Goal: Task Accomplishment & Management: Complete application form

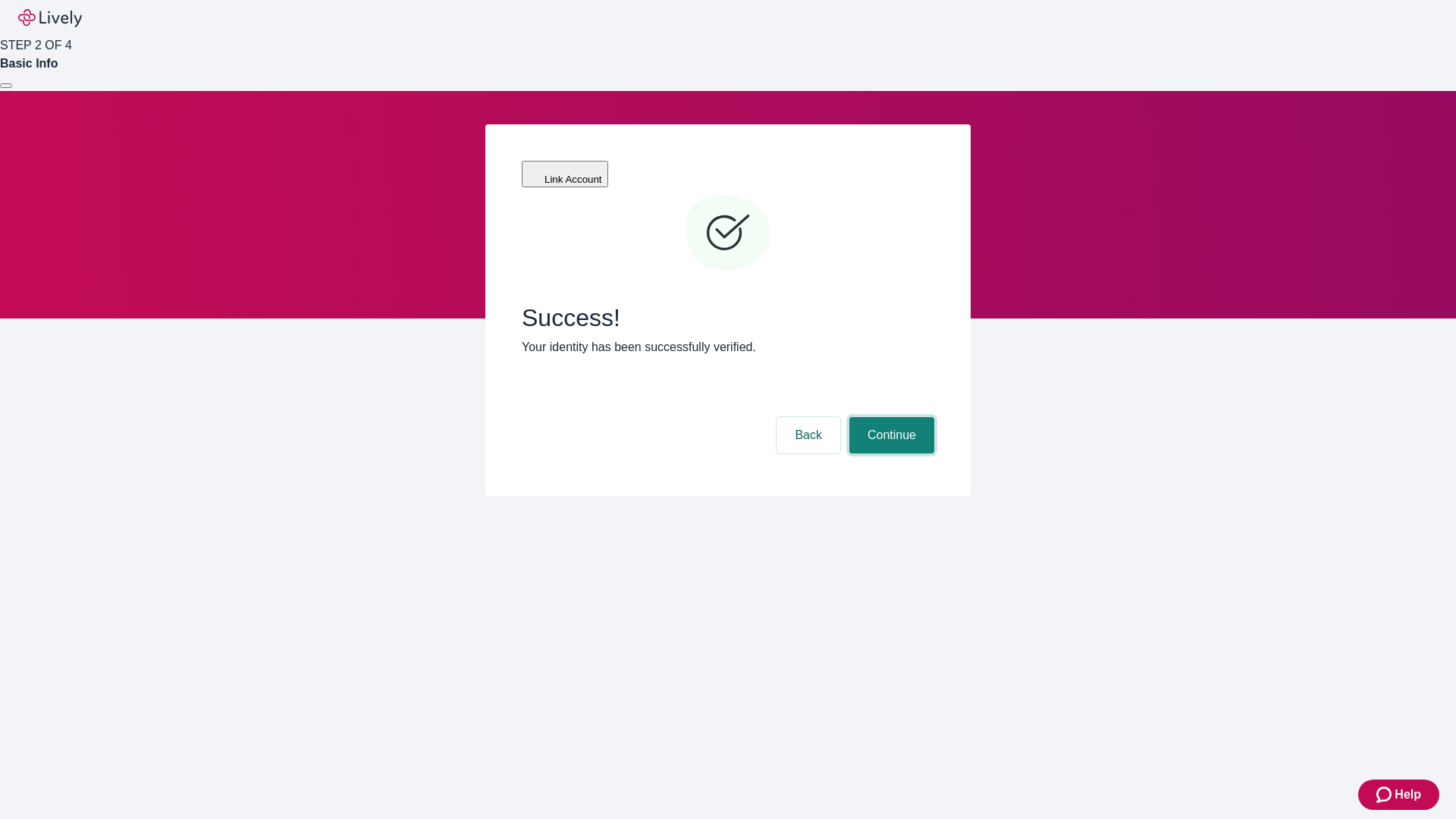
click at [889, 417] on button "Continue" at bounding box center [891, 435] width 85 height 36
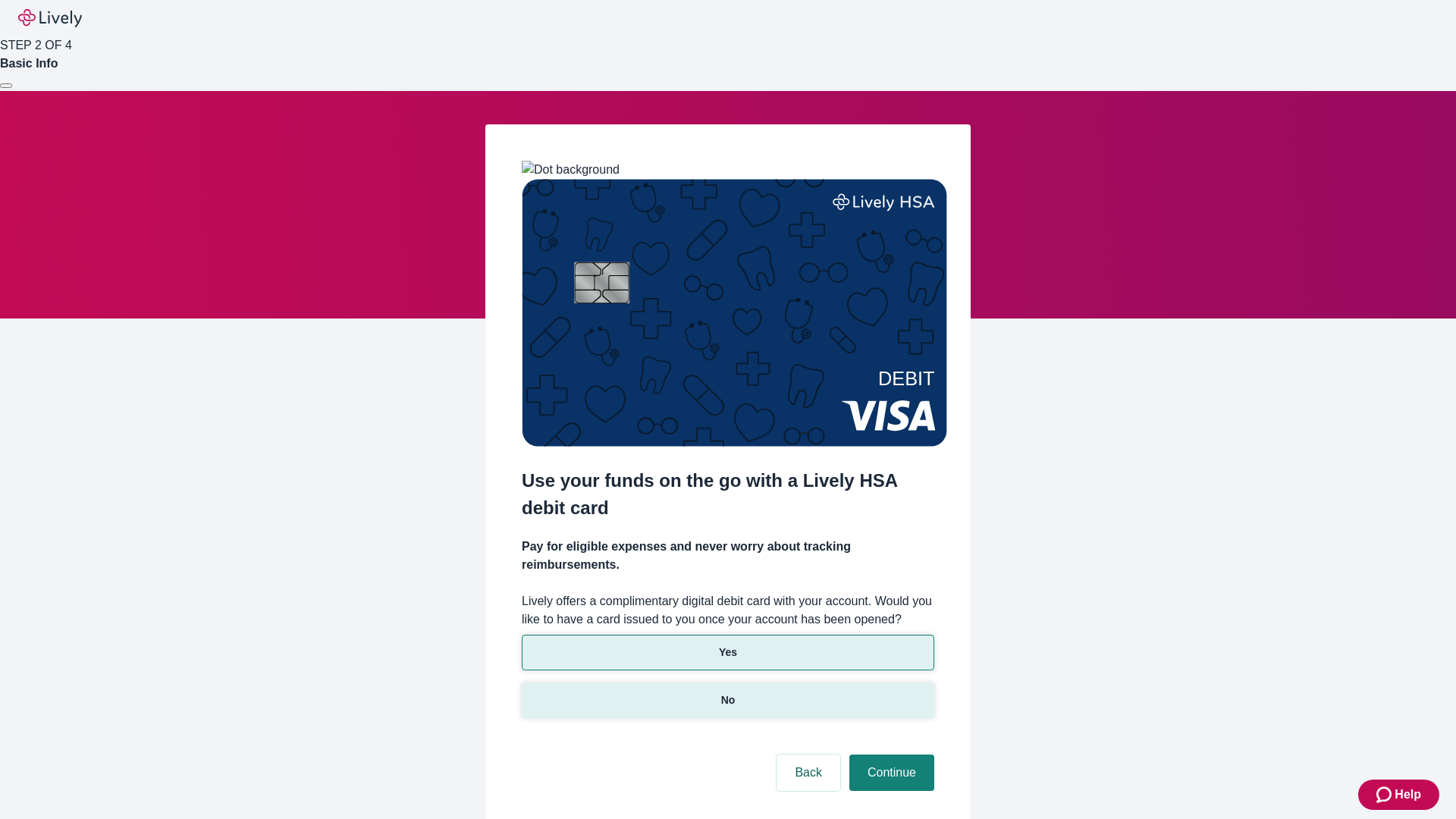
click at [728, 692] on p "No" at bounding box center [728, 700] width 14 height 16
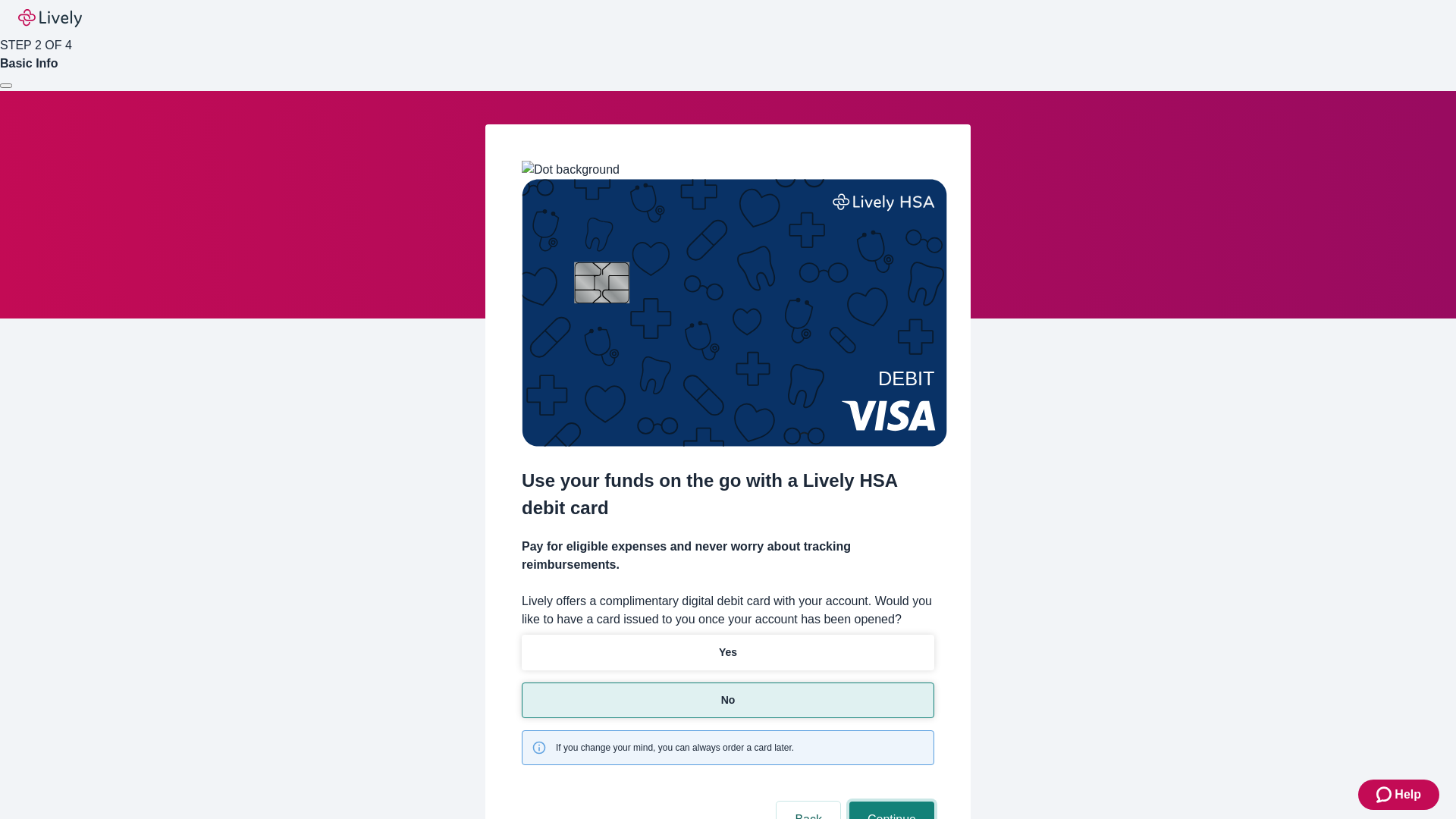
click at [889, 801] on button "Continue" at bounding box center [891, 819] width 85 height 36
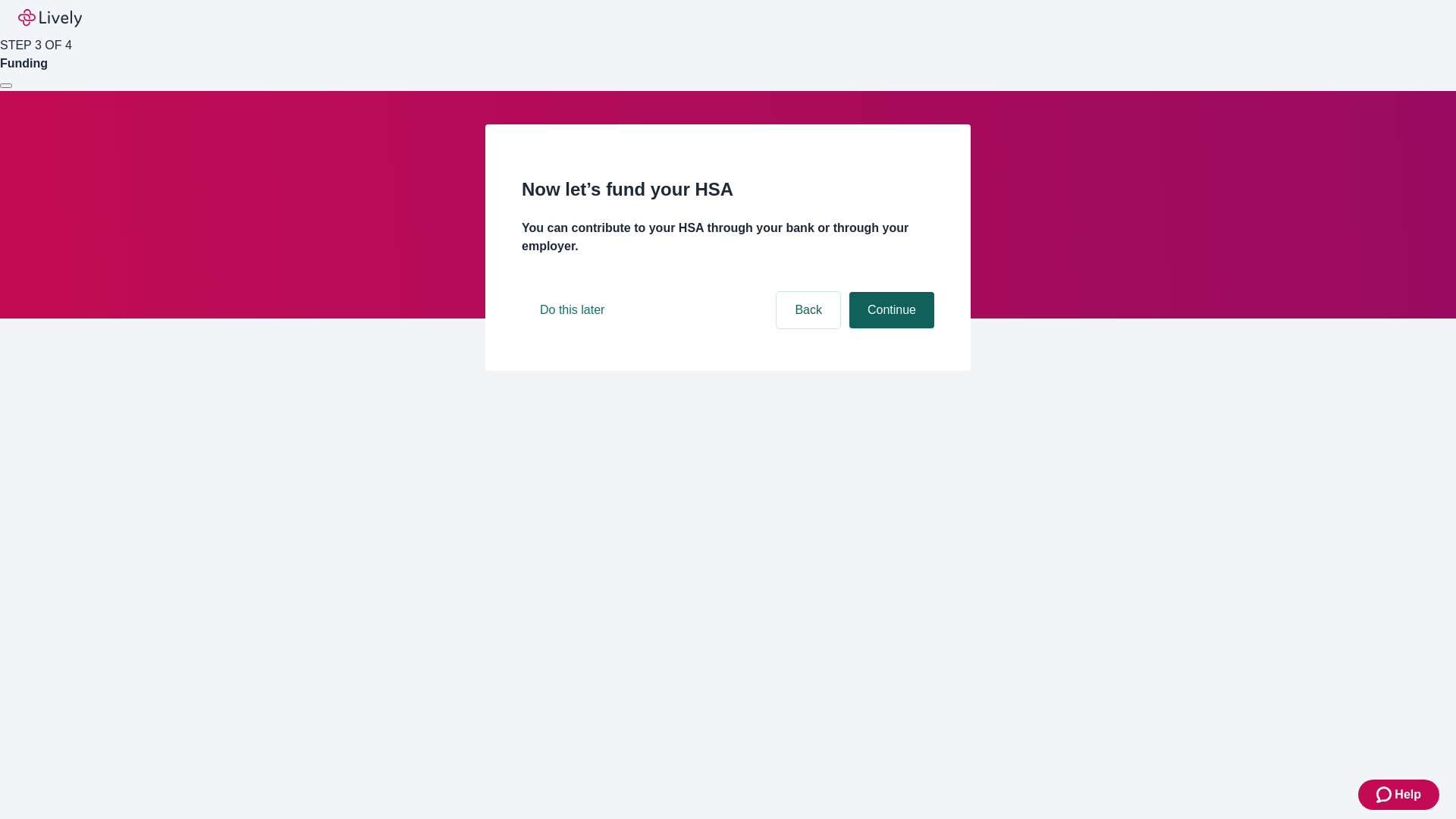
click at [889, 328] on button "Continue" at bounding box center [891, 310] width 85 height 36
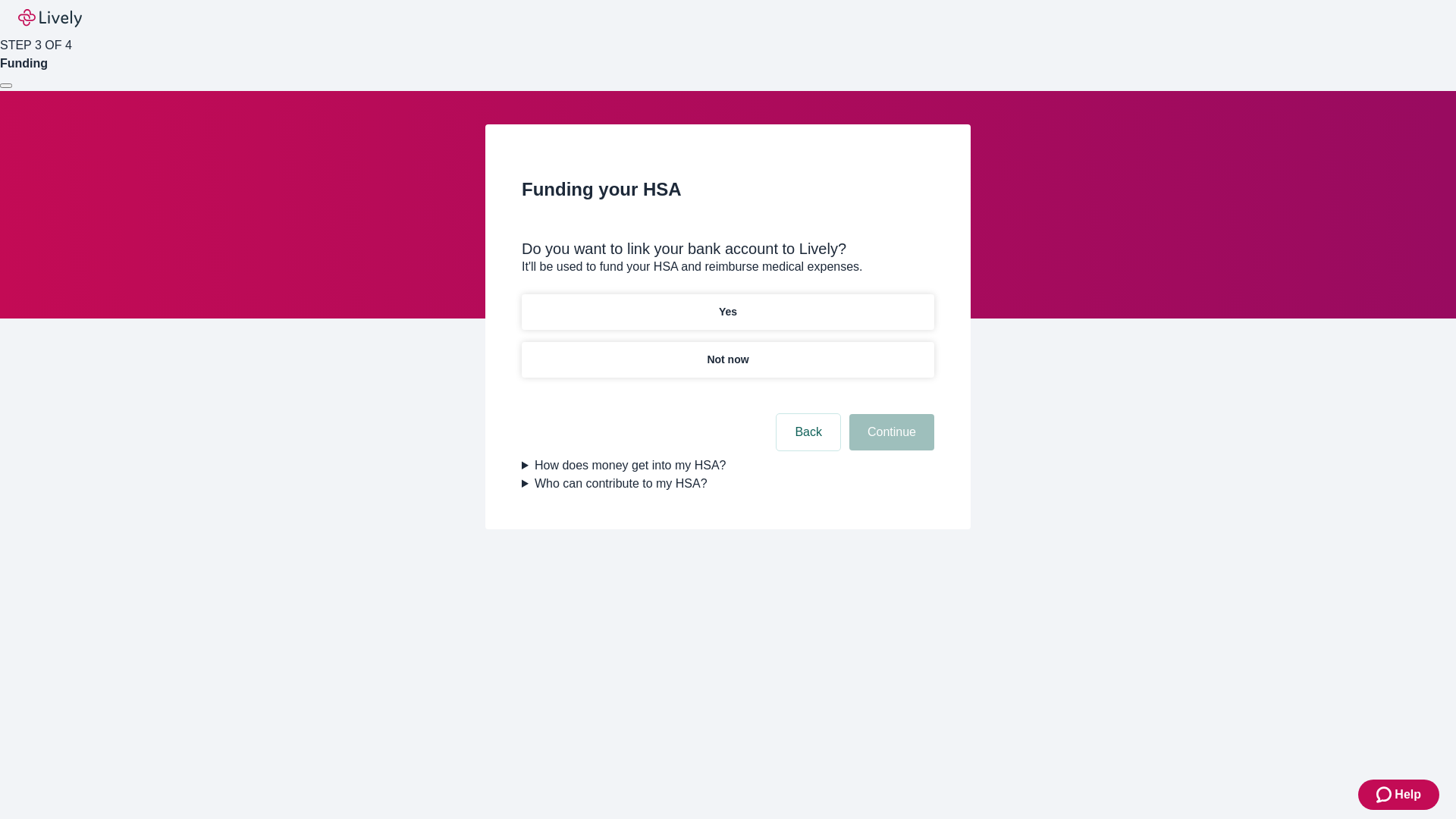
click at [728, 304] on p "Yes" at bounding box center [728, 312] width 18 height 16
click at [889, 414] on button "Continue" at bounding box center [891, 432] width 85 height 36
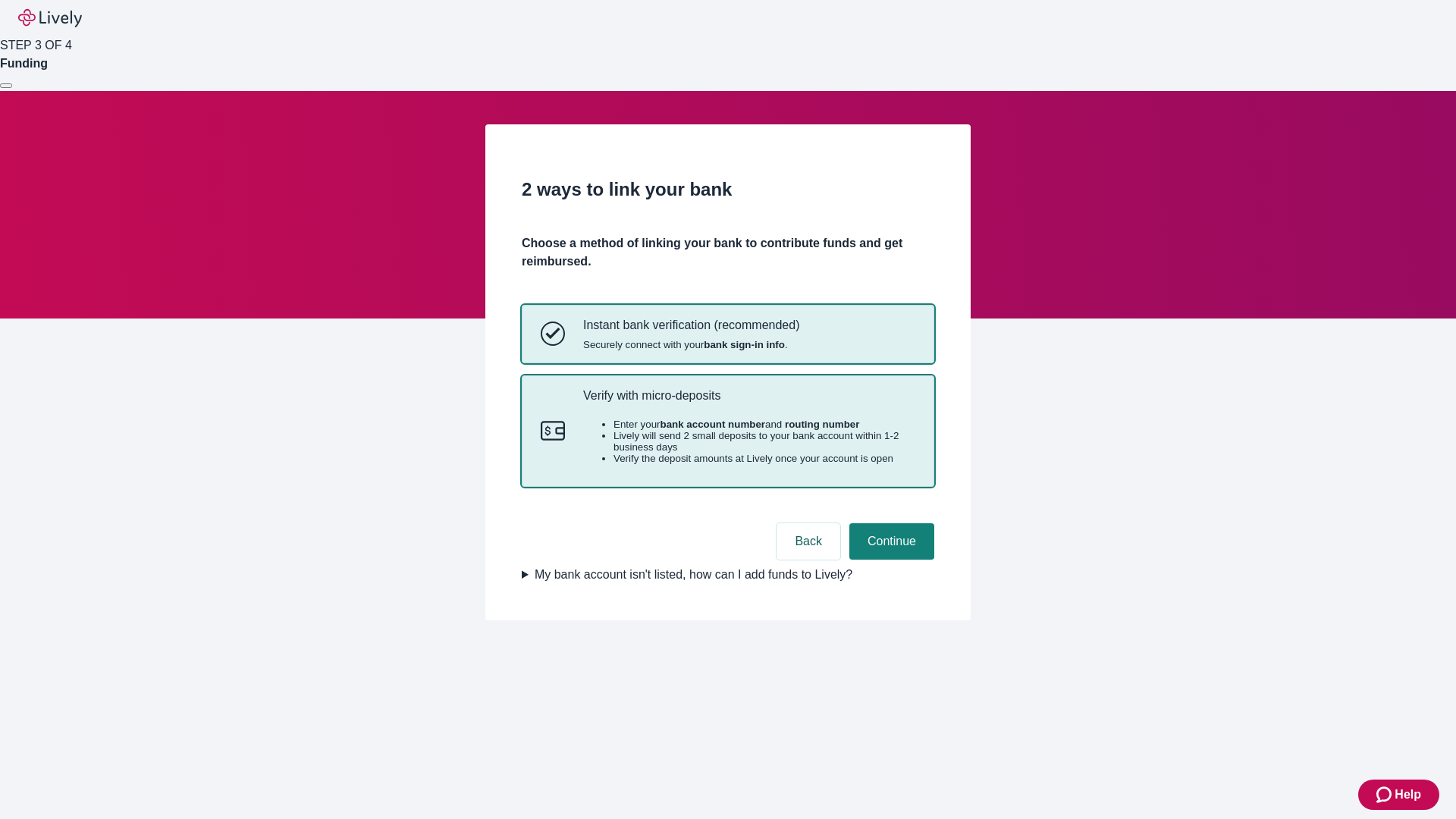
click at [749, 403] on p "Verify with micro-deposits" at bounding box center [750, 395] width 333 height 14
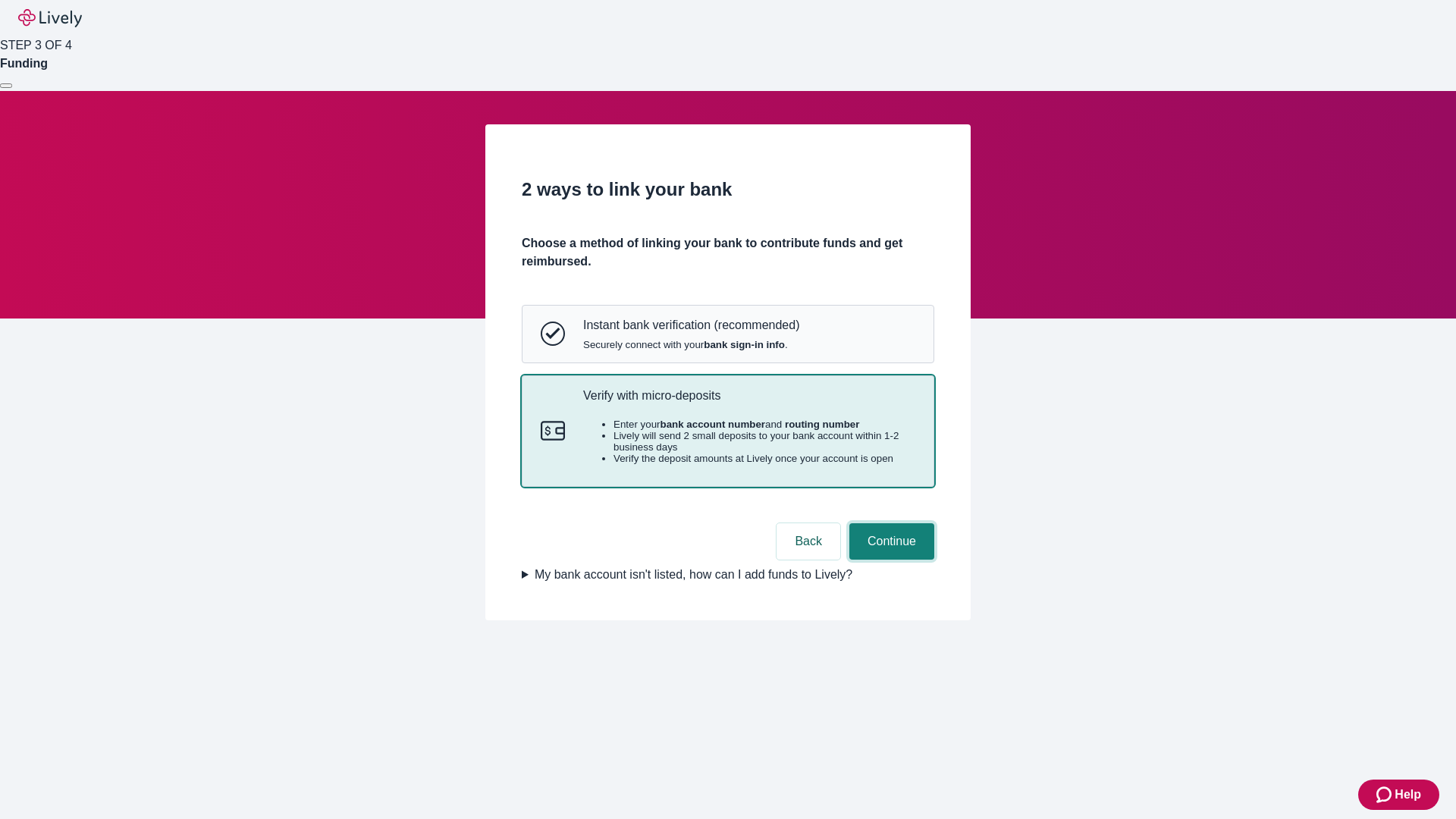
click at [889, 559] on button "Continue" at bounding box center [891, 541] width 85 height 36
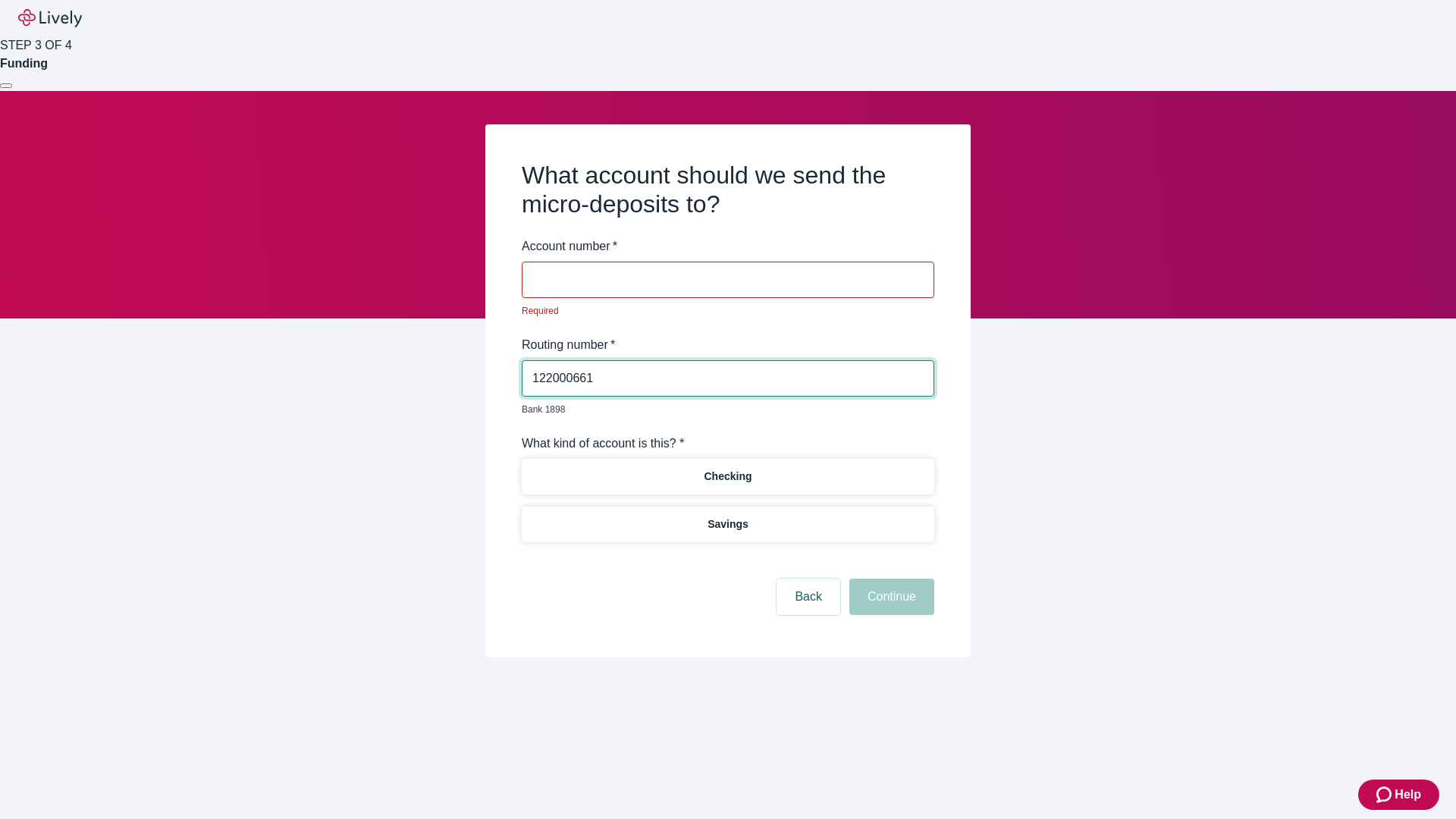
type input "122000661"
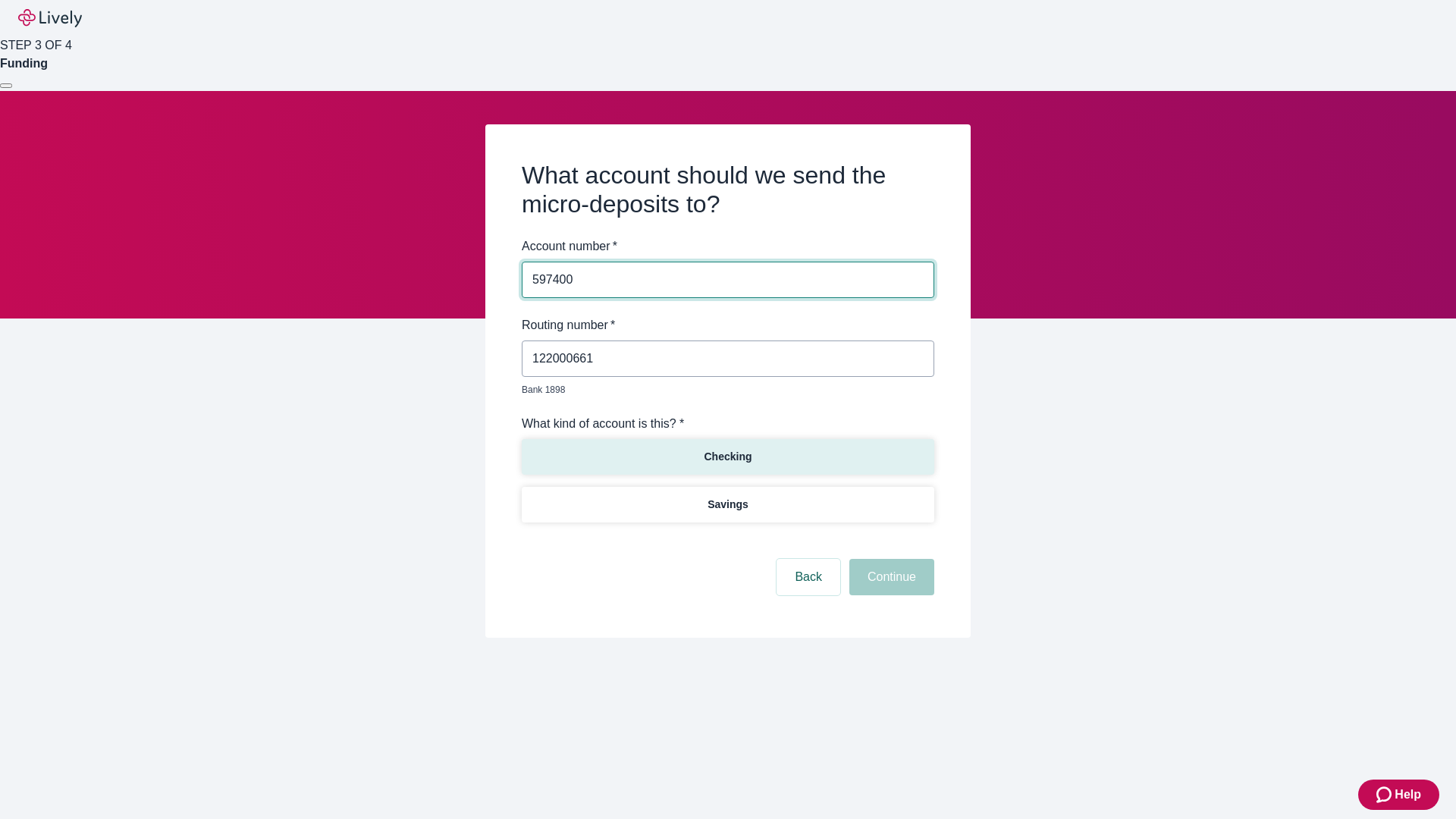
type input "597400"
click at [728, 449] on p "Checking" at bounding box center [728, 457] width 48 height 16
